Goal: Task Accomplishment & Management: Complete application form

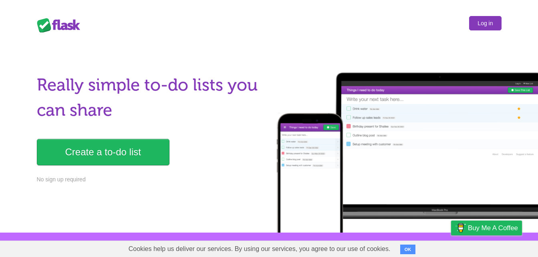
click at [483, 26] on link "Log in" at bounding box center [485, 23] width 32 height 14
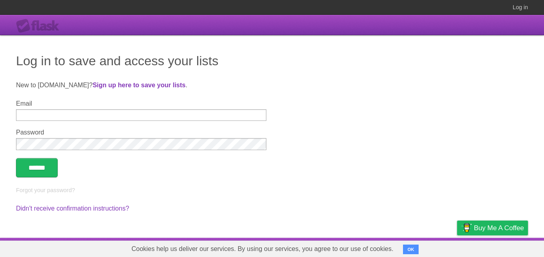
click at [159, 119] on input "Email" at bounding box center [141, 115] width 250 height 12
type input "**********"
click at [16, 158] on input "******" at bounding box center [37, 167] width 42 height 19
